Goal: Task Accomplishment & Management: Manage account settings

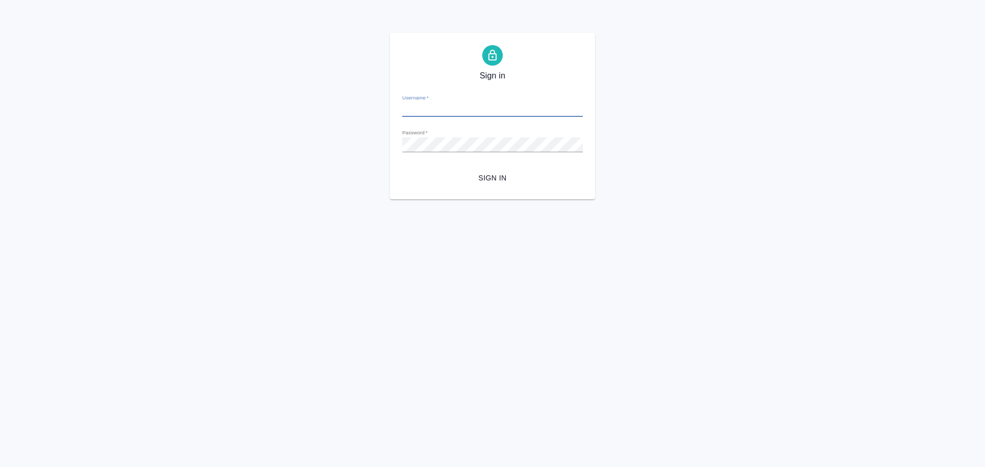
type input "[EMAIL_ADDRESS][DOMAIN_NAME]"
click at [486, 180] on span "Sign in" at bounding box center [492, 178] width 164 height 13
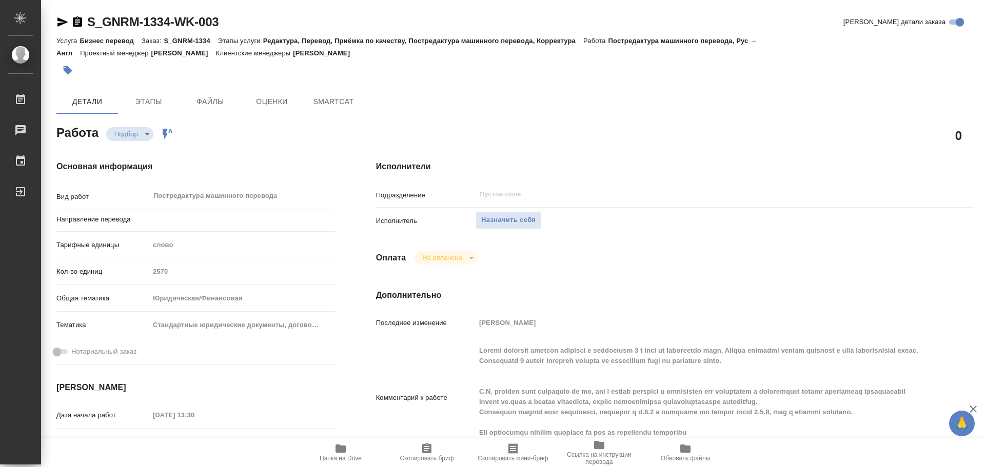
type textarea "x"
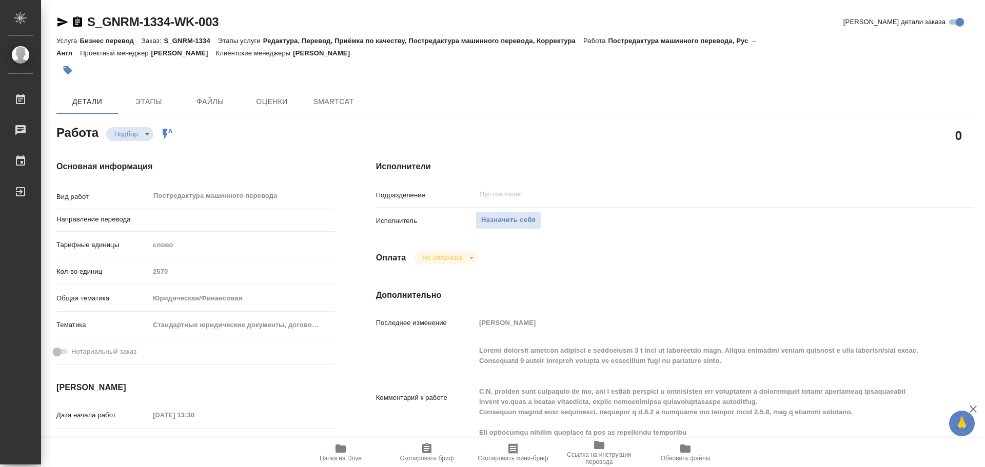
type textarea "x"
type input "рус-англ"
type textarea "x"
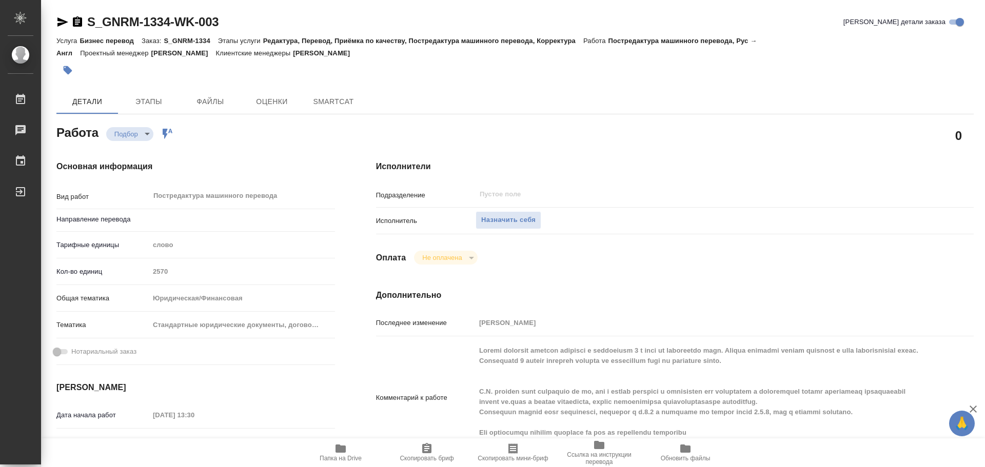
type textarea "x"
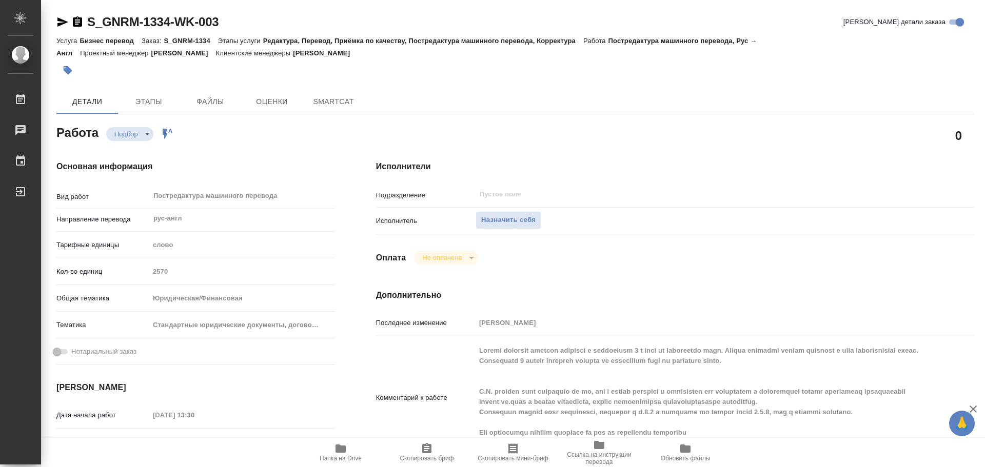
type textarea "x"
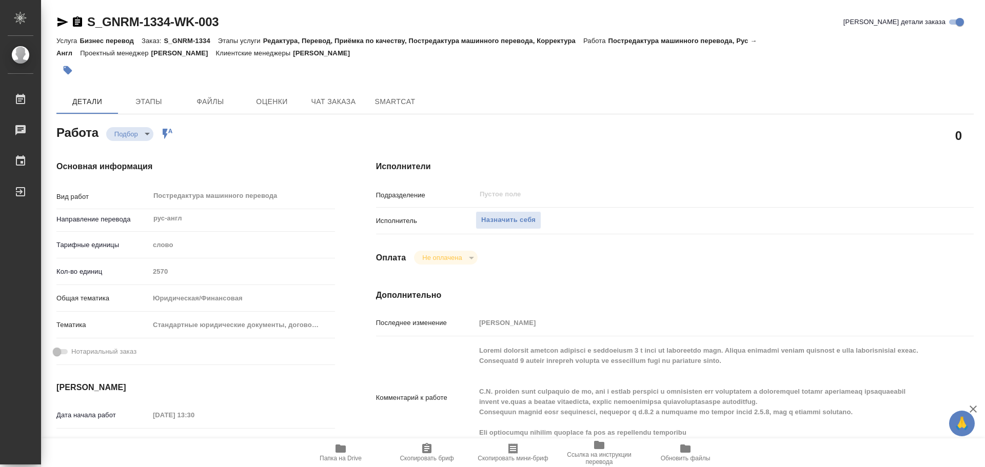
type textarea "x"
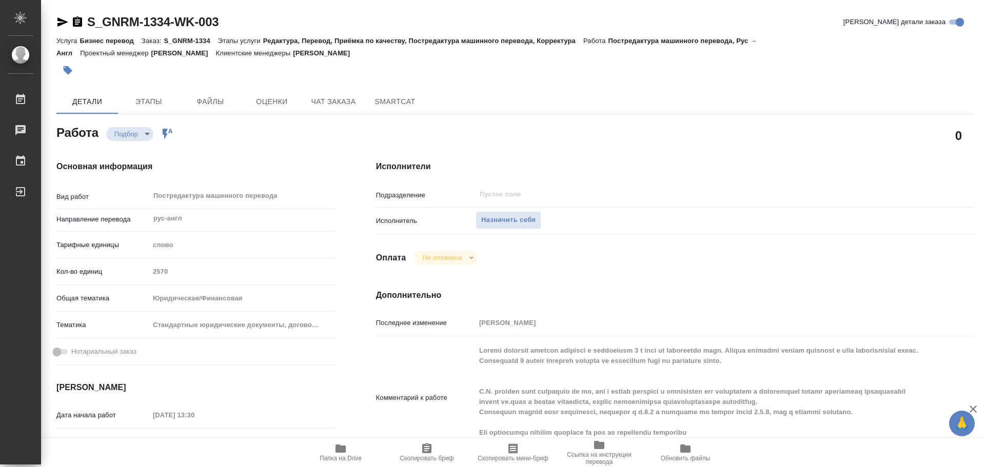
type textarea "x"
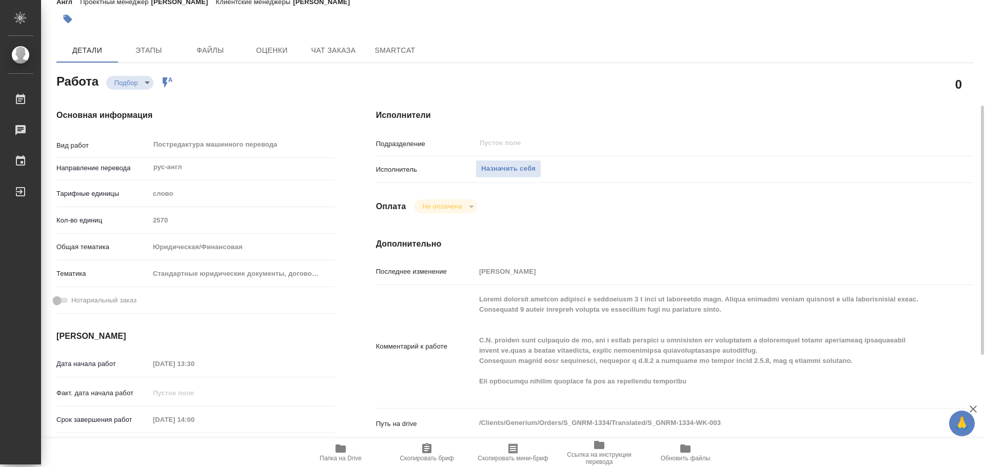
scroll to position [154, 0]
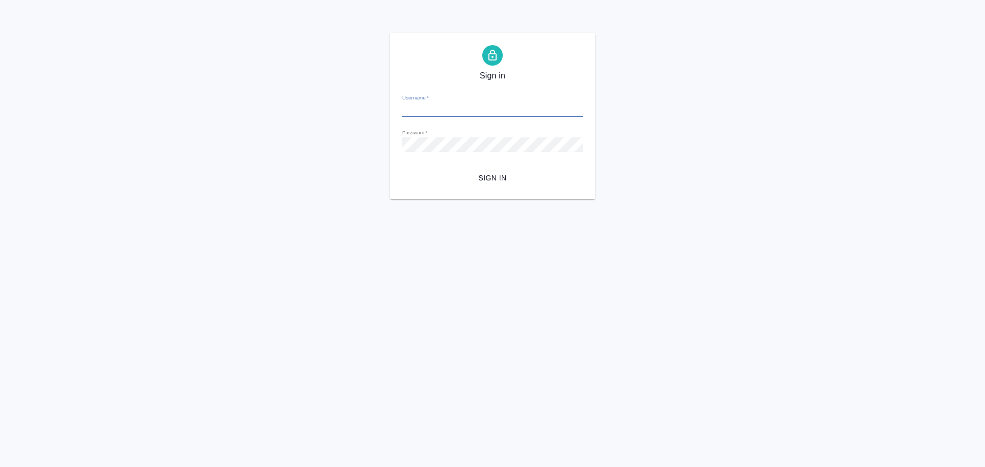
type input "[EMAIL_ADDRESS][DOMAIN_NAME]"
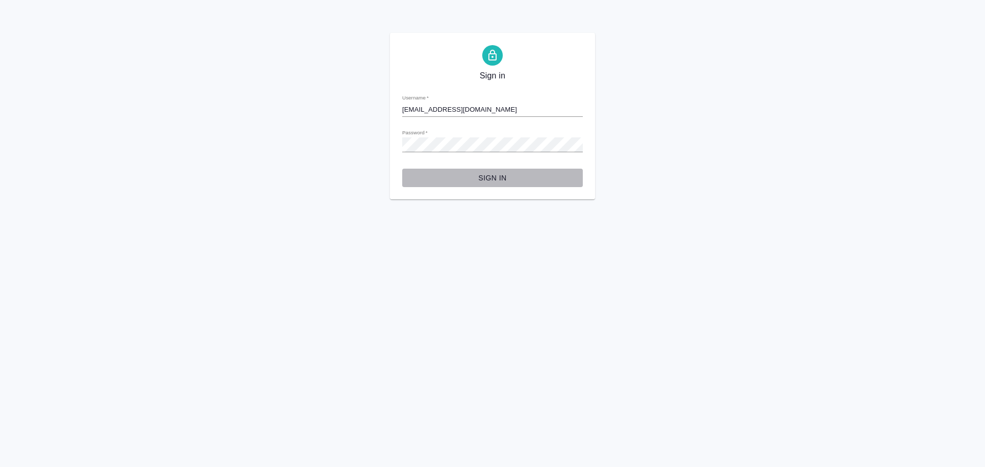
click at [474, 178] on span "Sign in" at bounding box center [492, 178] width 164 height 13
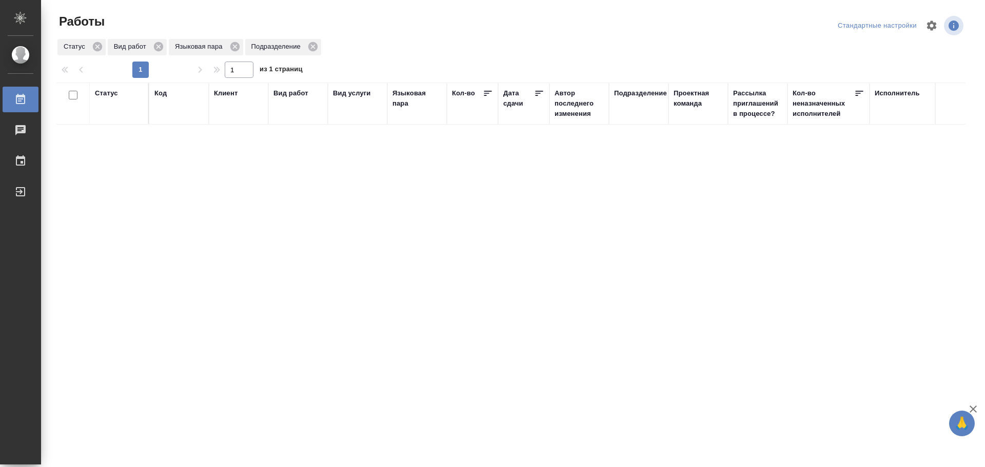
click at [109, 97] on div "Статус" at bounding box center [106, 93] width 23 height 10
click at [114, 167] on icon at bounding box center [114, 167] width 4 height 4
click at [114, 177] on icon at bounding box center [113, 179] width 7 height 7
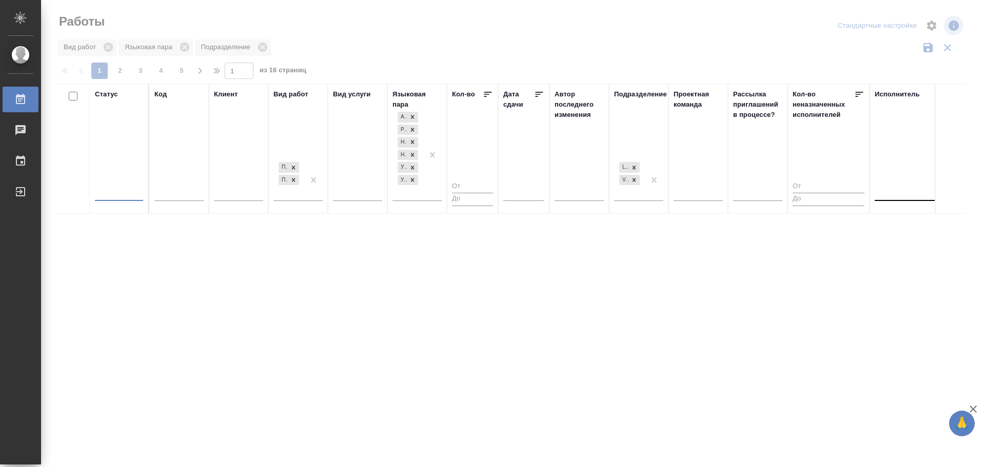
click at [909, 192] on div at bounding box center [941, 190] width 133 height 15
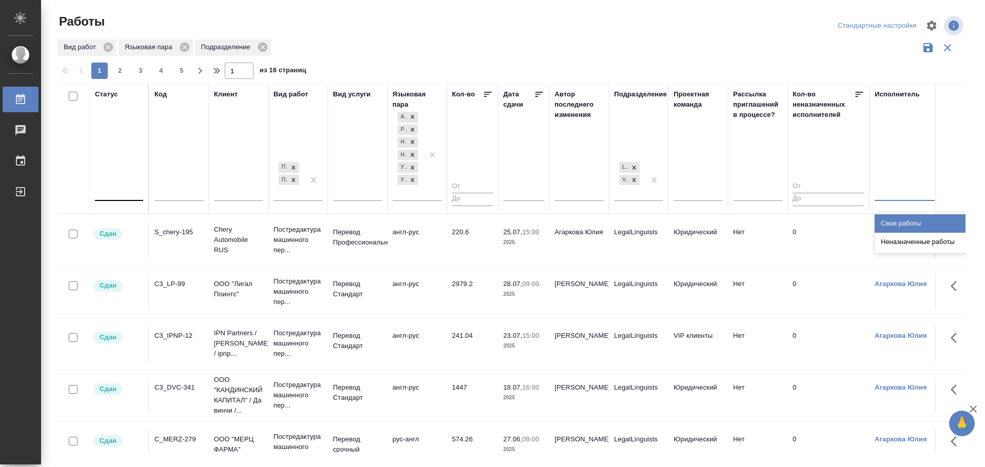
click at [891, 218] on div "Свои работы" at bounding box center [952, 223] width 154 height 18
